Goal: Use online tool/utility: Utilize a website feature to perform a specific function

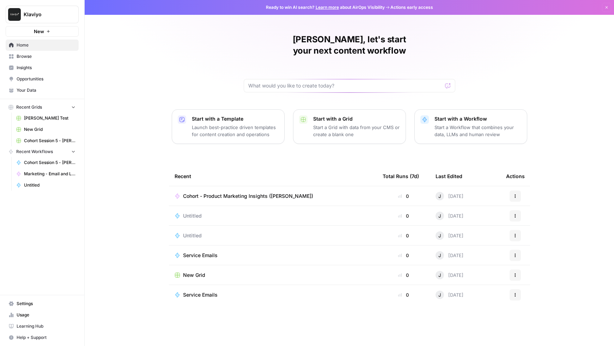
click at [472, 124] on p "Start a Workflow that combines your data, LLMs and human review" at bounding box center [478, 131] width 87 height 14
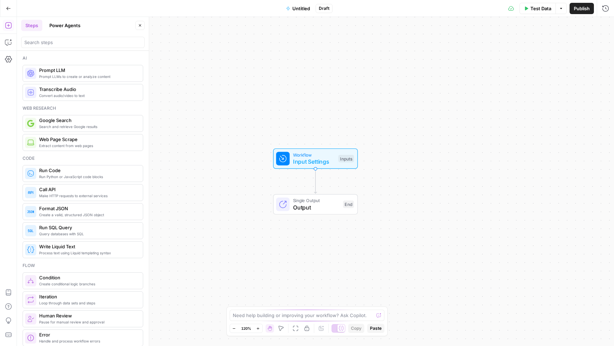
click at [11, 73] on div "Add Steps Copilot Settings AirOps Academy Help Give Feedback Shortcuts" at bounding box center [8, 181] width 17 height 329
click at [12, 46] on button "Copilot" at bounding box center [8, 42] width 11 height 11
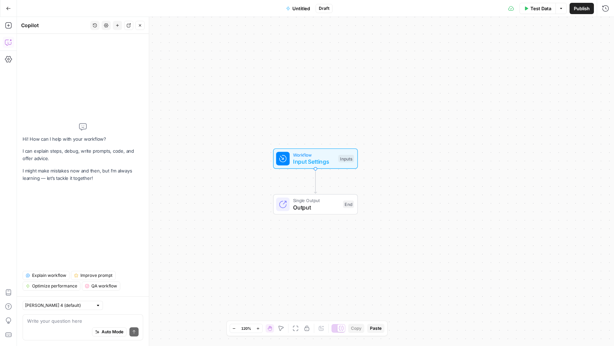
type textarea "w"
type textarea "Write a messaging framework"
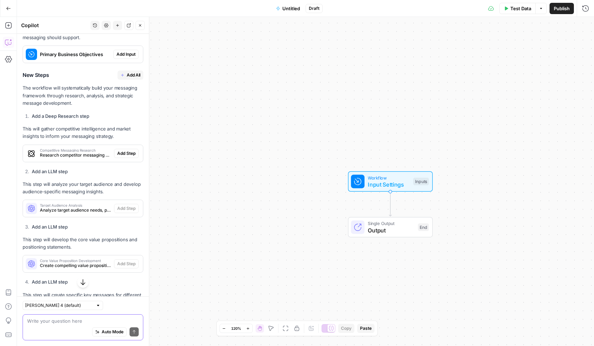
scroll to position [335, 0]
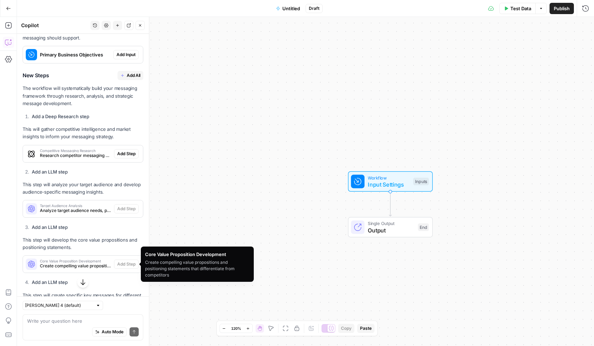
click at [66, 267] on span "Create compelling value propositions and positioning statements that differenti…" at bounding box center [75, 266] width 71 height 6
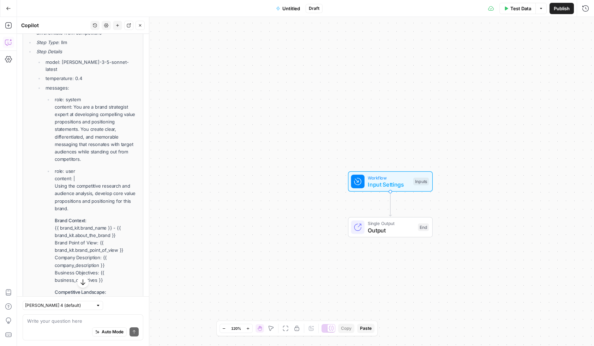
scroll to position [611, 0]
drag, startPoint x: 53, startPoint y: 127, endPoint x: 113, endPoint y: 202, distance: 96.0
click at [113, 202] on ul "role: system content: You are a brand strategist expert at developing compellin…" at bounding box center [92, 299] width 93 height 408
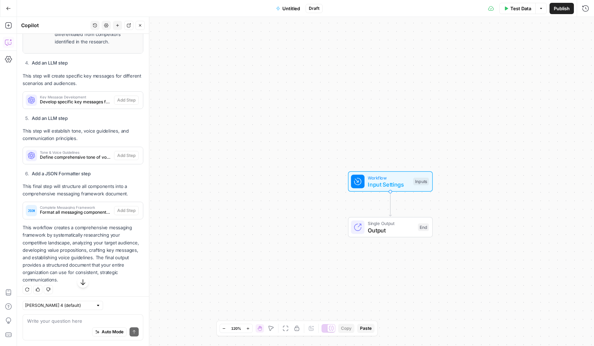
scroll to position [1079, 0]
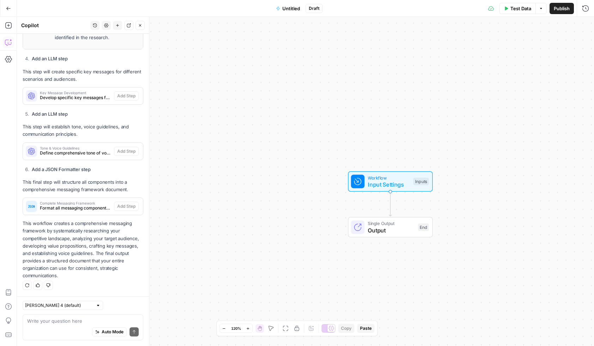
click at [68, 97] on span "Develop specific key messages for different audiences, scenarios, and communica…" at bounding box center [75, 98] width 71 height 6
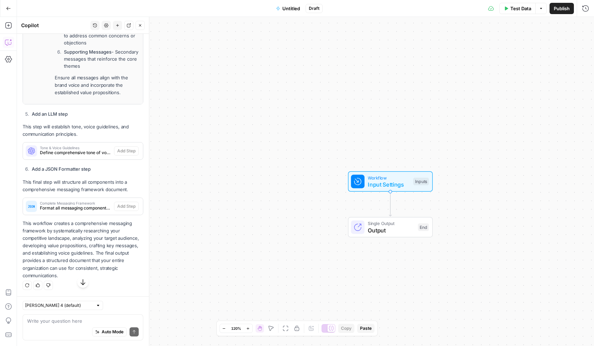
scroll to position [1620, 0]
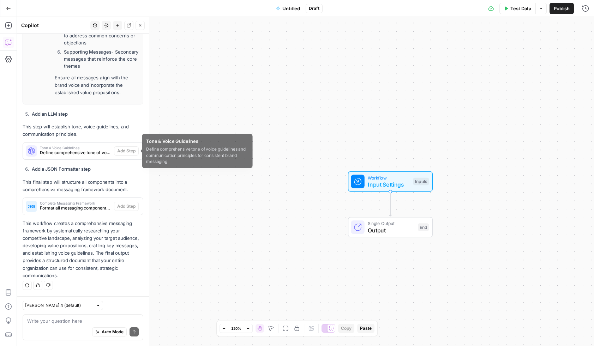
click at [66, 148] on span "Tone & Voice Guidelines" at bounding box center [75, 148] width 71 height 4
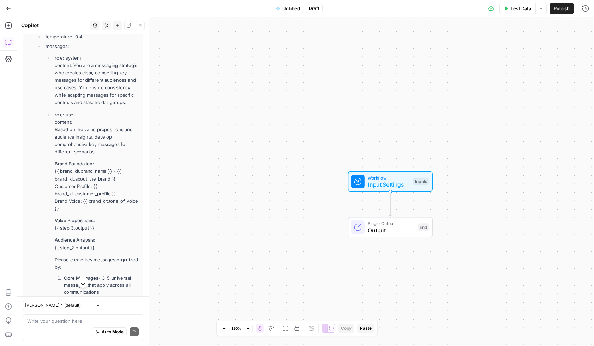
scroll to position [1193, 0]
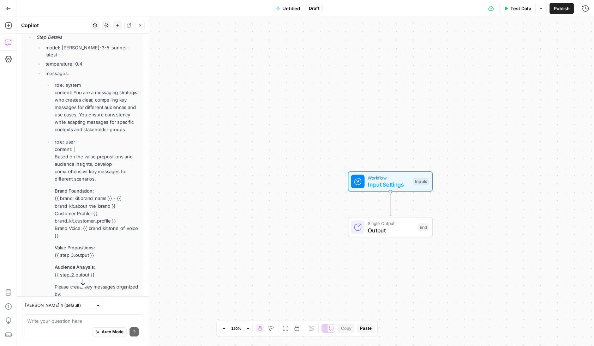
drag, startPoint x: 124, startPoint y: 252, endPoint x: 55, endPoint y: 95, distance: 171.6
click at [55, 95] on ul "role: system content: You are a messaging strategist who creates clear, compell…" at bounding box center [92, 292] width 93 height 421
copy ul "content: You are a messaging strategist who creates clear, compelling key messa…"
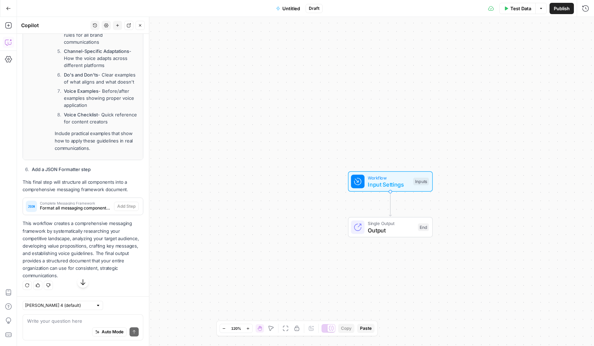
scroll to position [2159, 0]
click at [58, 205] on span "Format all messaging components into a comprehensive, structured messaging fram…" at bounding box center [75, 208] width 71 height 6
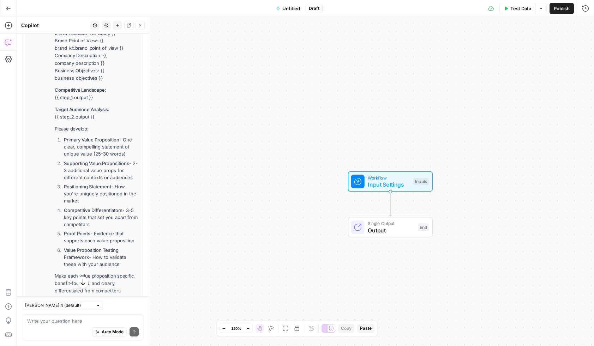
scroll to position [812, 0]
drag, startPoint x: 126, startPoint y: 271, endPoint x: 86, endPoint y: 214, distance: 69.9
click at [86, 214] on ol "Primary Value Proposition - One clear, compelling statement of unique value (25…" at bounding box center [97, 202] width 84 height 132
click at [102, 244] on li "Proof Points - Evidence that supports each value proposition" at bounding box center [100, 237] width 77 height 14
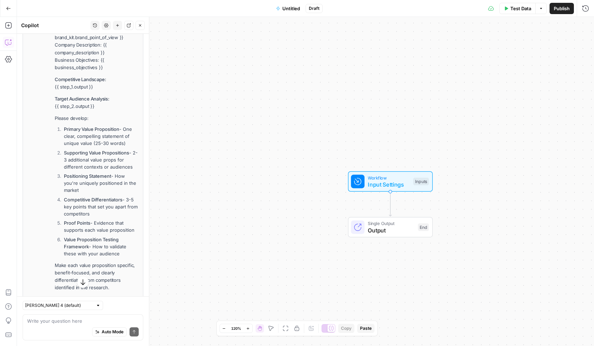
drag, startPoint x: 100, startPoint y: 247, endPoint x: 66, endPoint y: 124, distance: 127.6
click at [66, 126] on ol "Primary Value Proposition - One clear, compelling statement of unique value (25…" at bounding box center [97, 192] width 84 height 132
click at [101, 244] on strong "Value Proposition Testing Framework" at bounding box center [91, 243] width 55 height 13
drag, startPoint x: 98, startPoint y: 239, endPoint x: 60, endPoint y: 123, distance: 121.8
click at [60, 126] on ol "Primary Value Proposition - One clear, compelling statement of unique value (25…" at bounding box center [97, 192] width 84 height 132
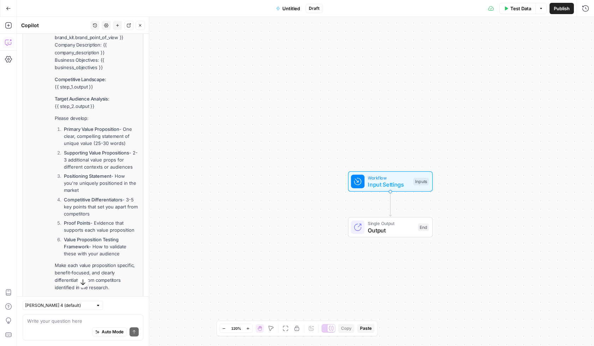
copy ol "Primary Value Proposition - One clear, compelling statement of unique value (25…"
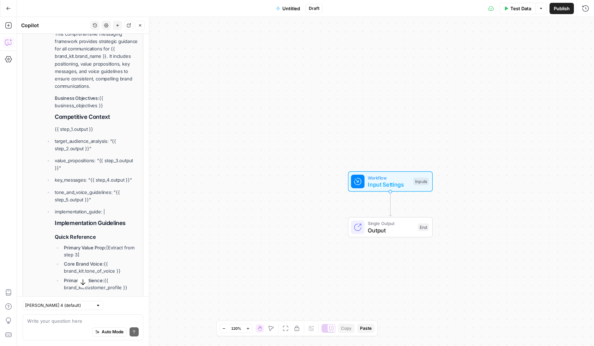
scroll to position [2346, 0]
